Goal: Check status: Check status

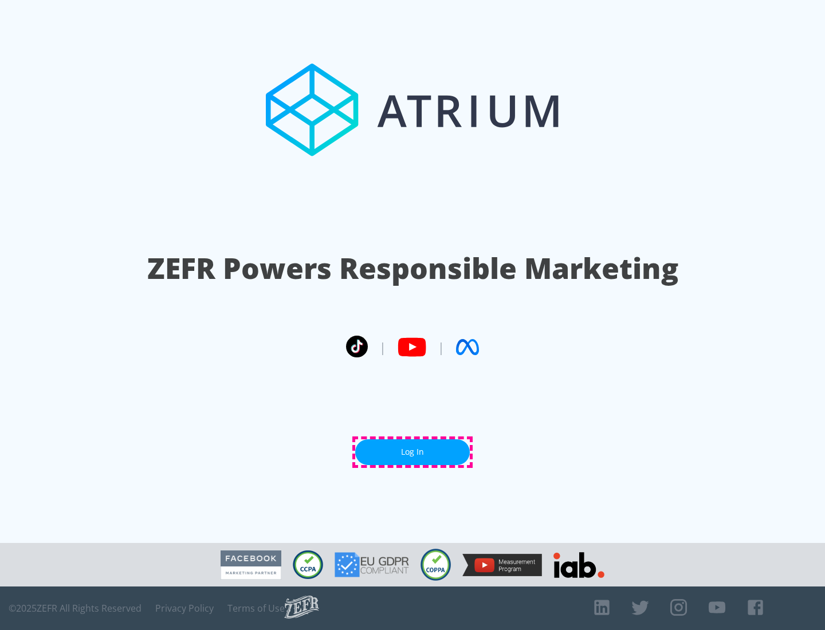
click at [413, 452] on link "Log In" at bounding box center [412, 453] width 115 height 26
